Goal: Navigation & Orientation: Find specific page/section

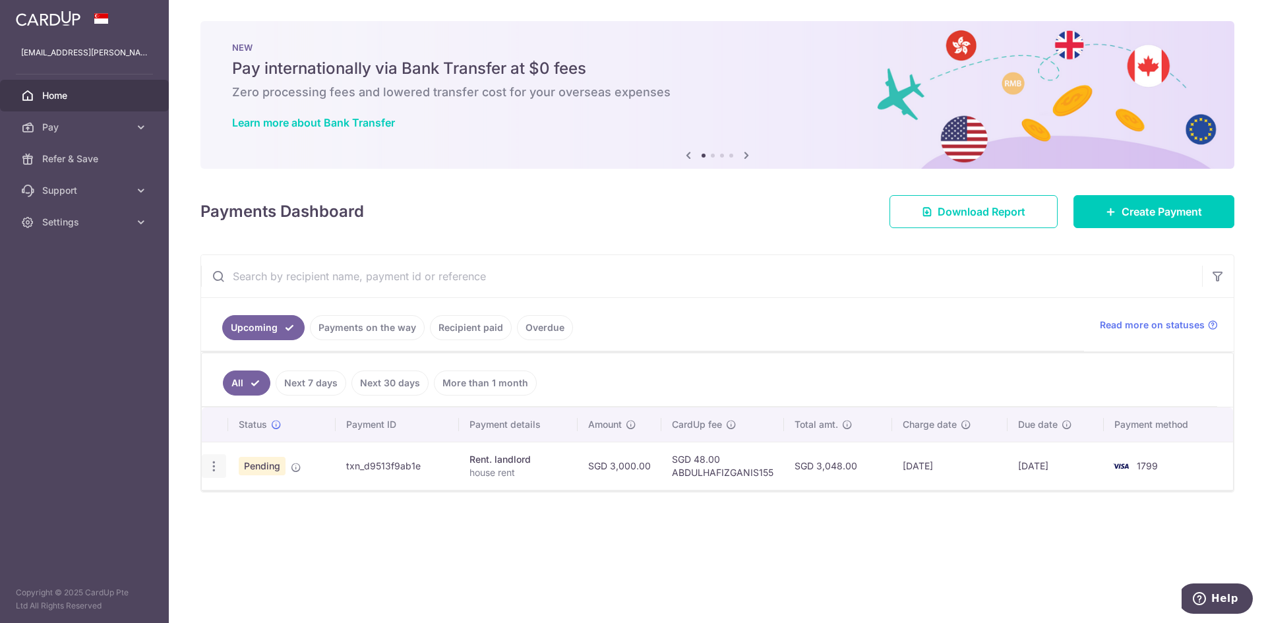
click at [209, 466] on icon "button" at bounding box center [214, 467] width 14 height 14
click at [435, 540] on div "Status Payment ID Payment details Amount CardUp fee Total amt. Charge date Due …" at bounding box center [717, 489] width 1031 height 165
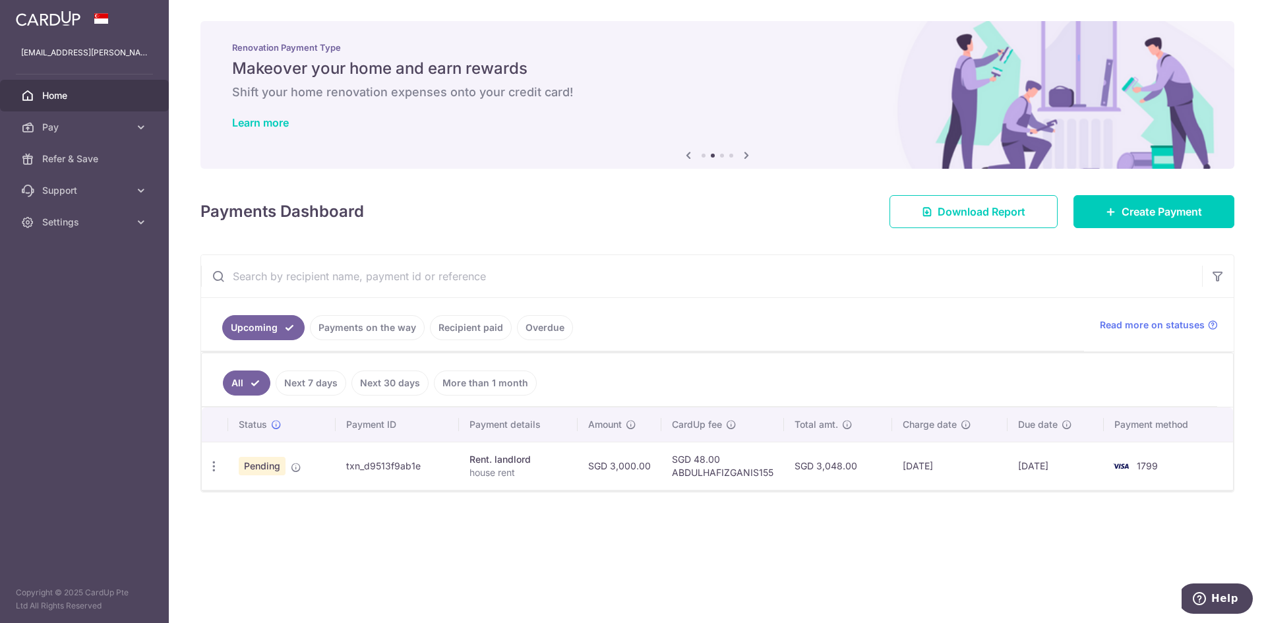
click at [1059, 573] on div "× Pause Schedule Pause all future payments in this series Pause just this one p…" at bounding box center [717, 311] width 1097 height 623
click at [103, 129] on span "Pay" at bounding box center [85, 127] width 87 height 13
click at [78, 187] on span "Recipients" at bounding box center [85, 190] width 87 height 13
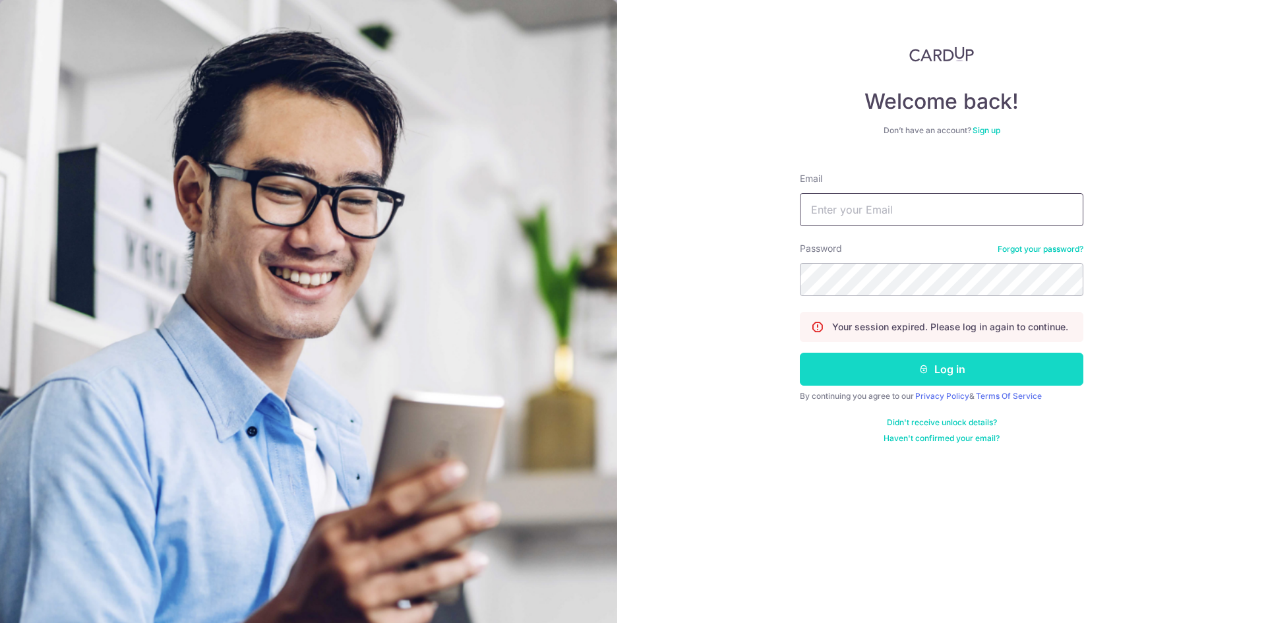
type input "[EMAIL_ADDRESS][PERSON_NAME][DOMAIN_NAME]"
click at [899, 365] on button "Log in" at bounding box center [942, 369] width 284 height 33
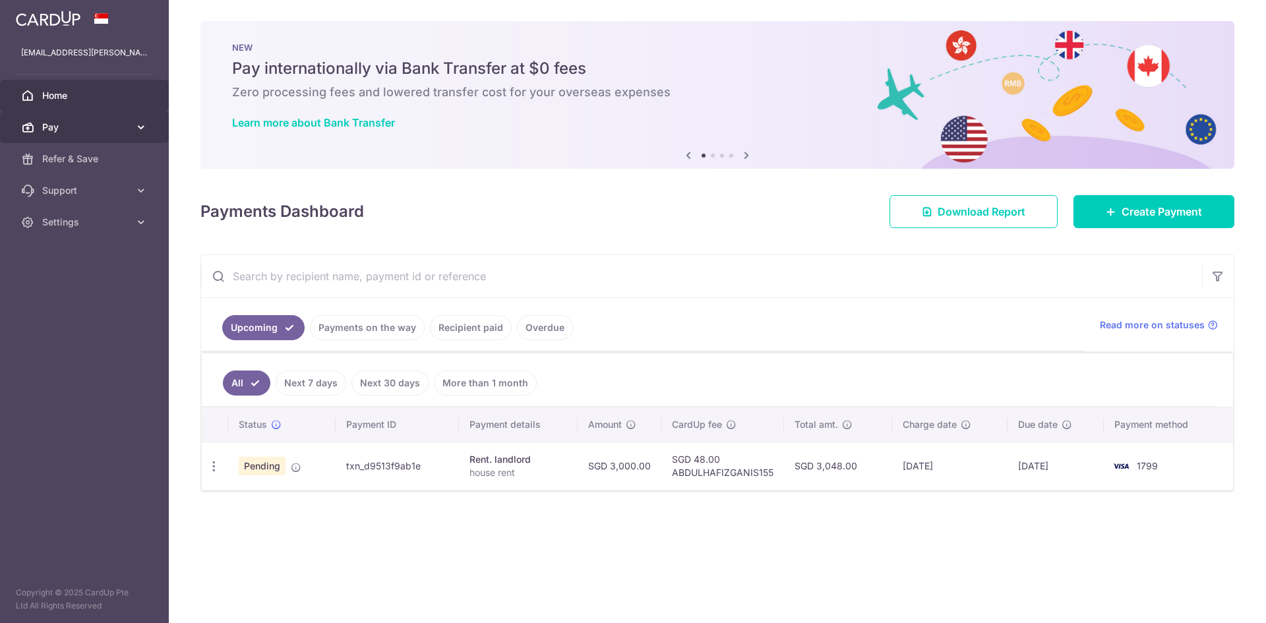
click at [53, 131] on span "Pay" at bounding box center [85, 127] width 87 height 13
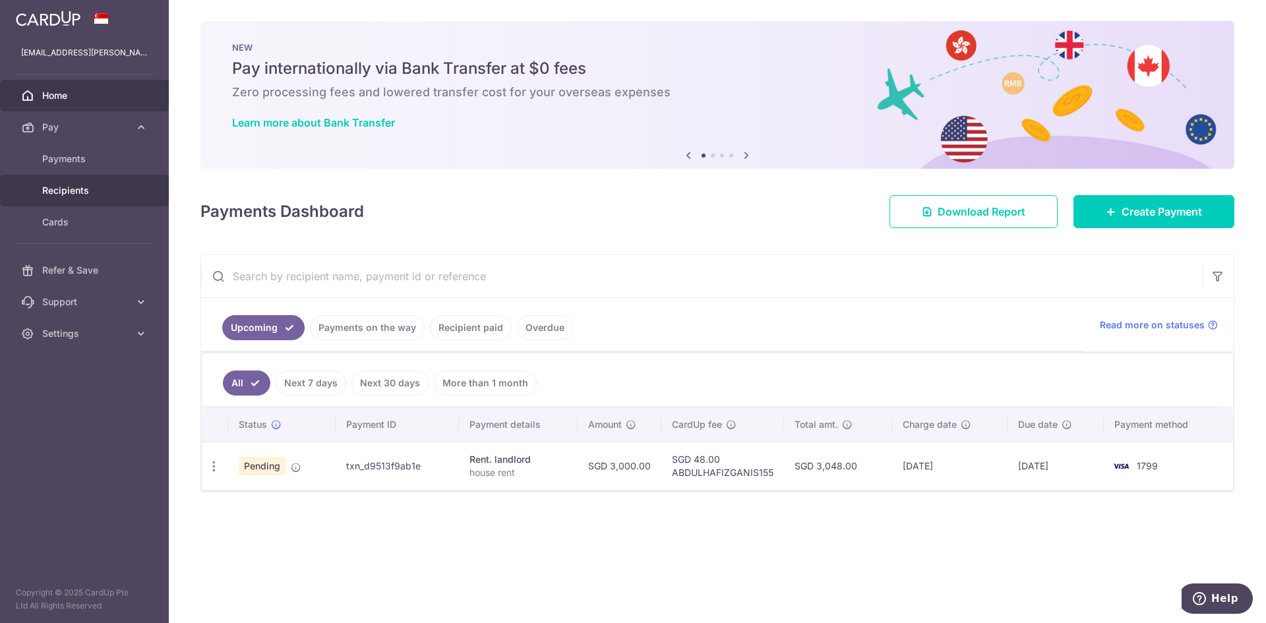
click at [66, 191] on span "Recipients" at bounding box center [85, 190] width 87 height 13
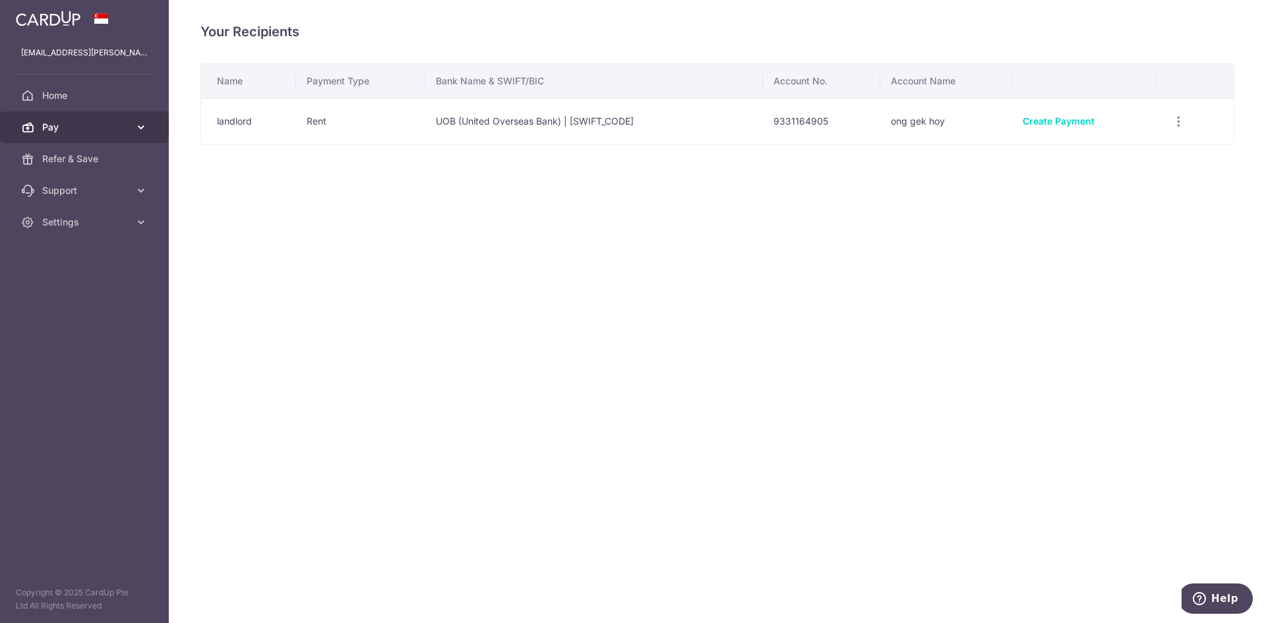
click at [70, 125] on span "Pay" at bounding box center [85, 127] width 87 height 13
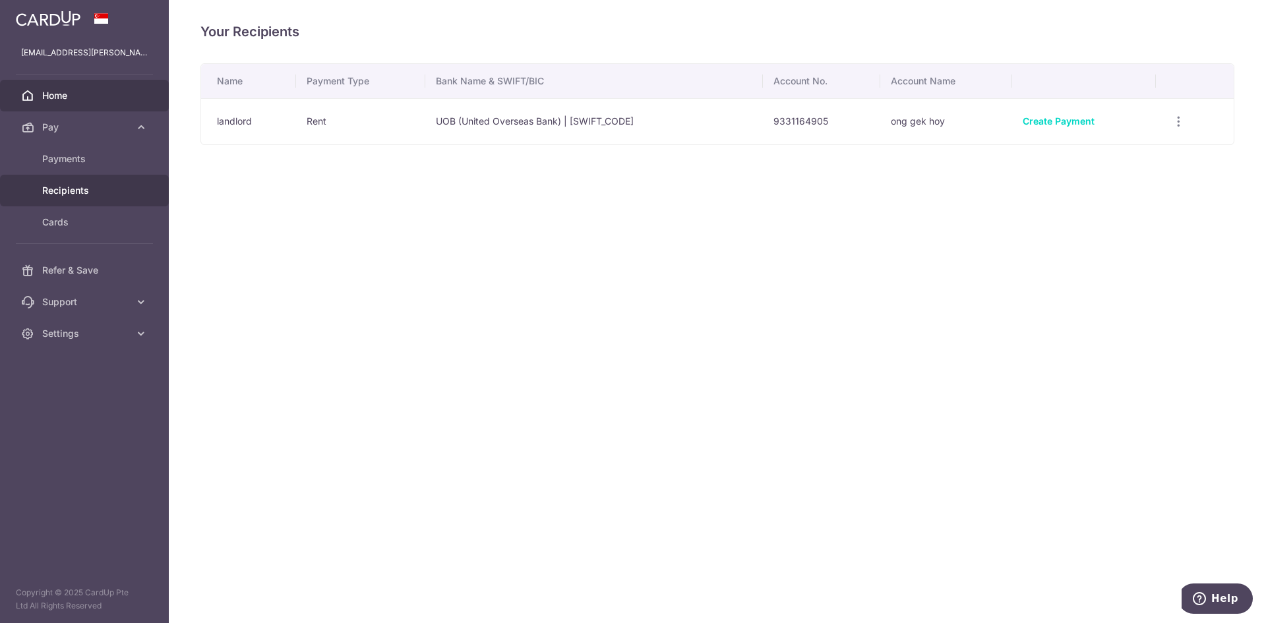
click at [67, 95] on span "Home" at bounding box center [85, 95] width 87 height 13
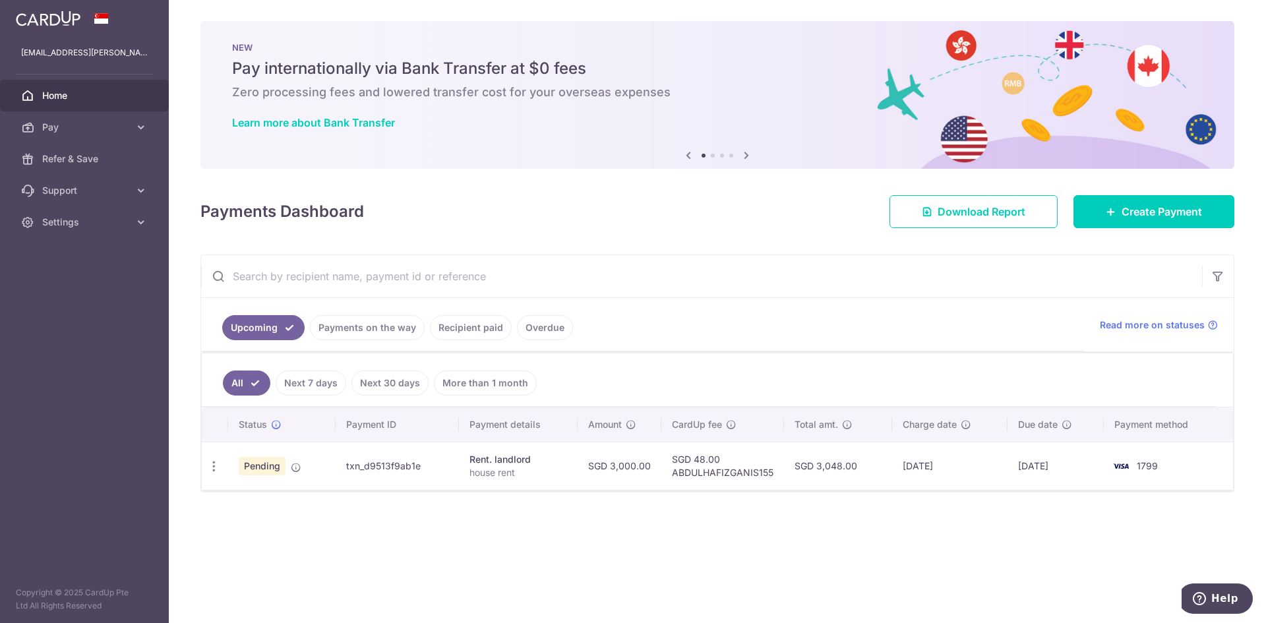
click at [716, 207] on div "Payments Dashboard Download Report Create Payment" at bounding box center [717, 209] width 1034 height 38
click at [63, 93] on span "Home" at bounding box center [85, 95] width 87 height 13
